Goal: Use online tool/utility

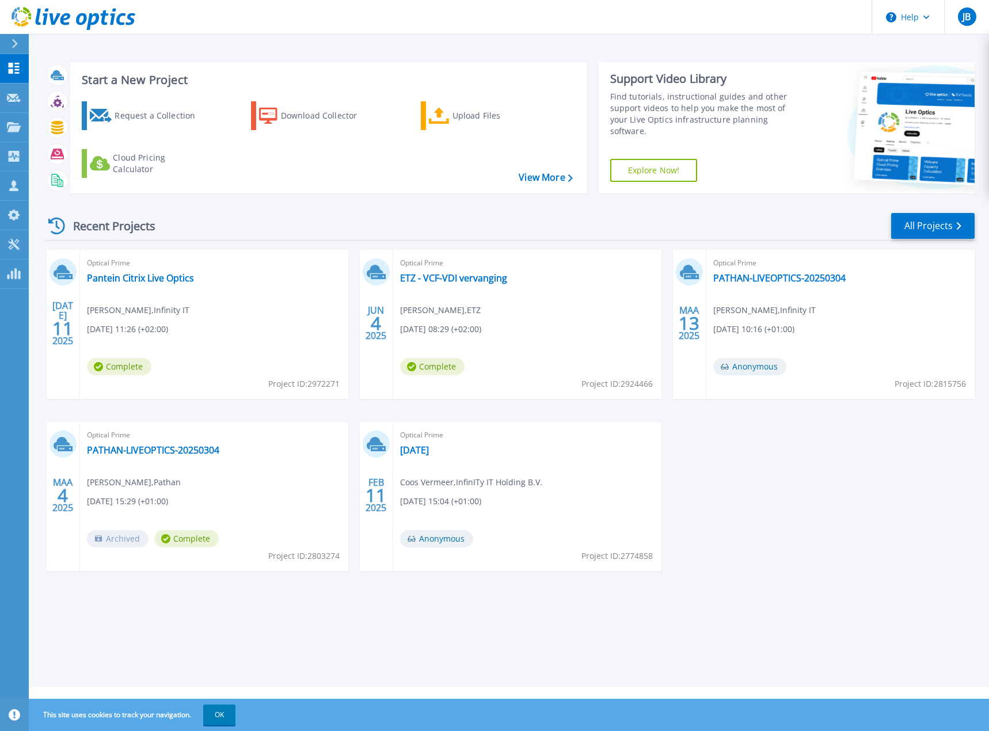
click at [324, 213] on div "Recent Projects All Projects" at bounding box center [509, 226] width 931 height 29
click at [10, 237] on link "Tools Tools" at bounding box center [14, 244] width 29 height 29
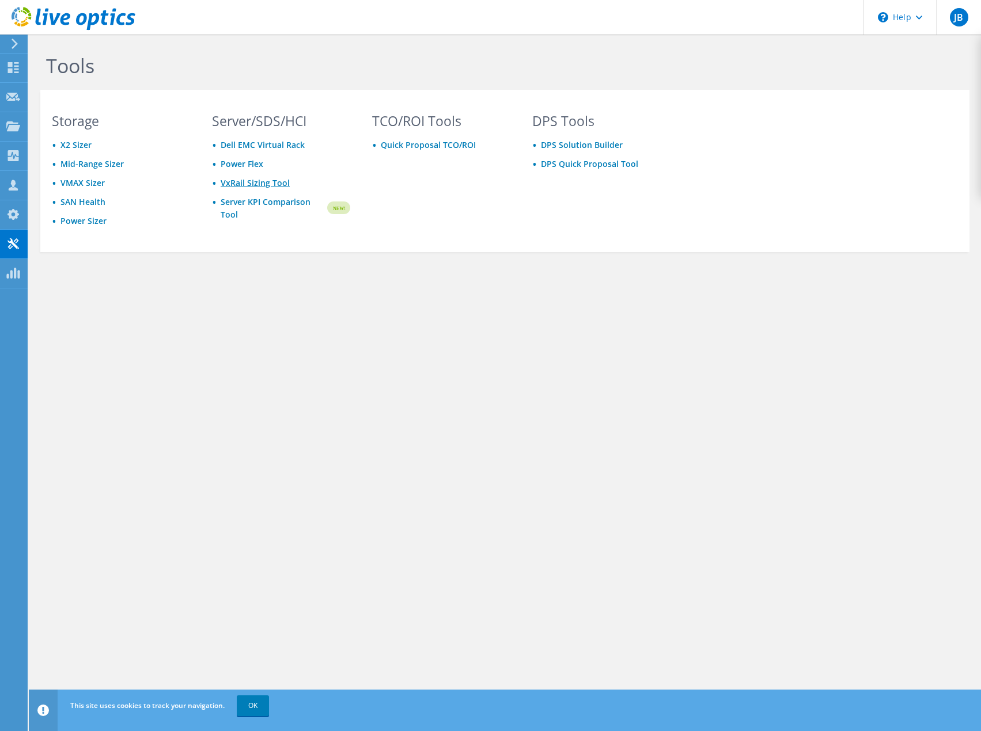
click at [254, 183] on link "VxRail Sizing Tool" at bounding box center [255, 182] width 69 height 11
